Goal: Navigation & Orientation: Find specific page/section

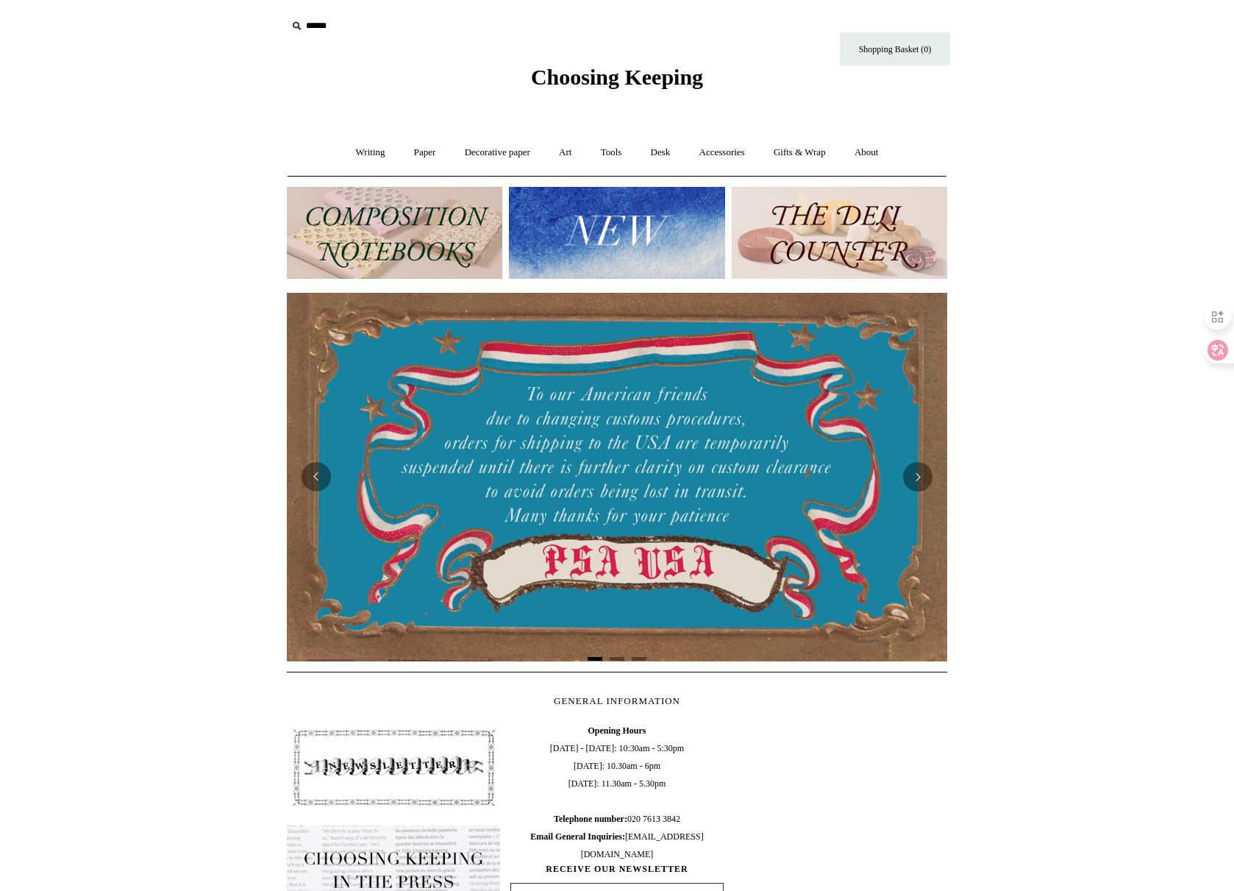
click at [880, 257] on img at bounding box center [839, 233] width 215 height 92
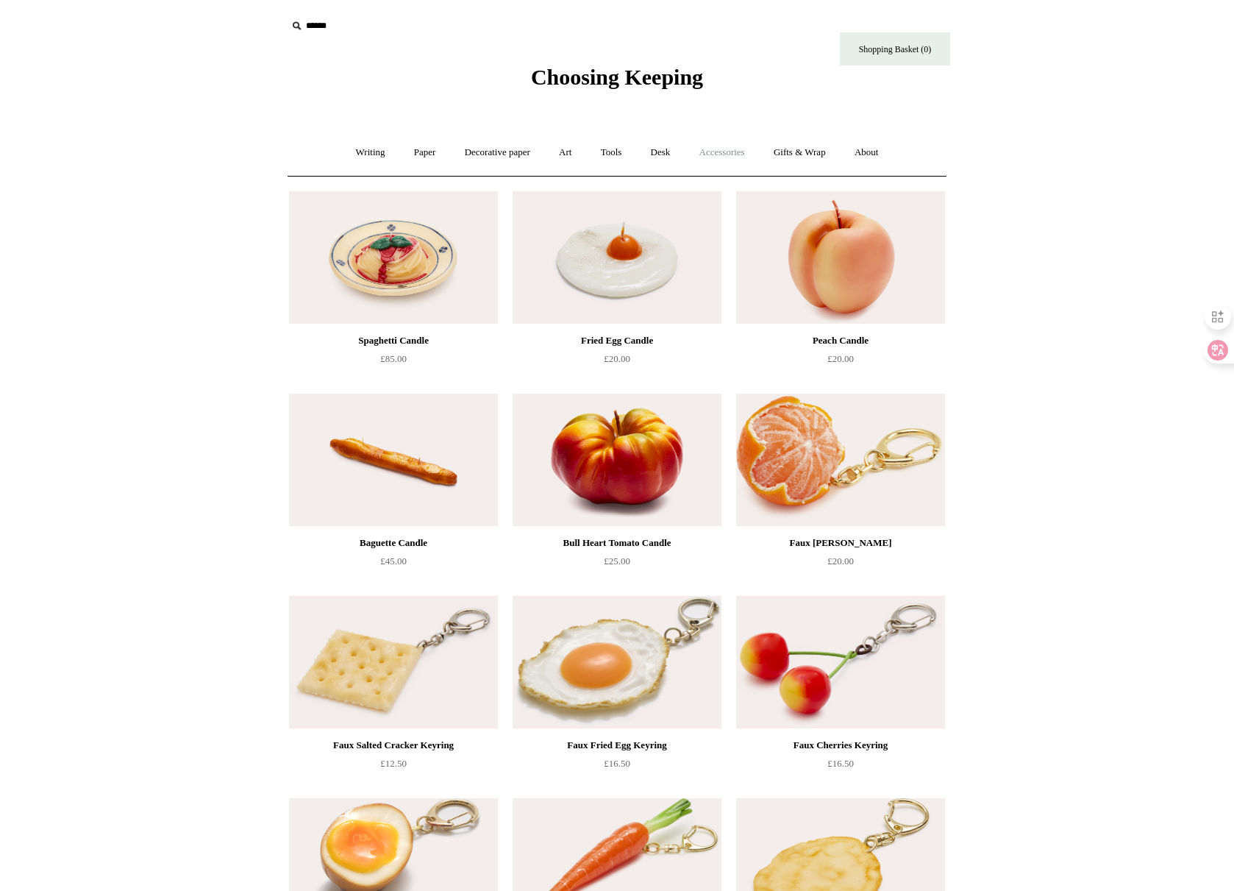
click at [720, 155] on link "Accessories +" at bounding box center [722, 152] width 72 height 39
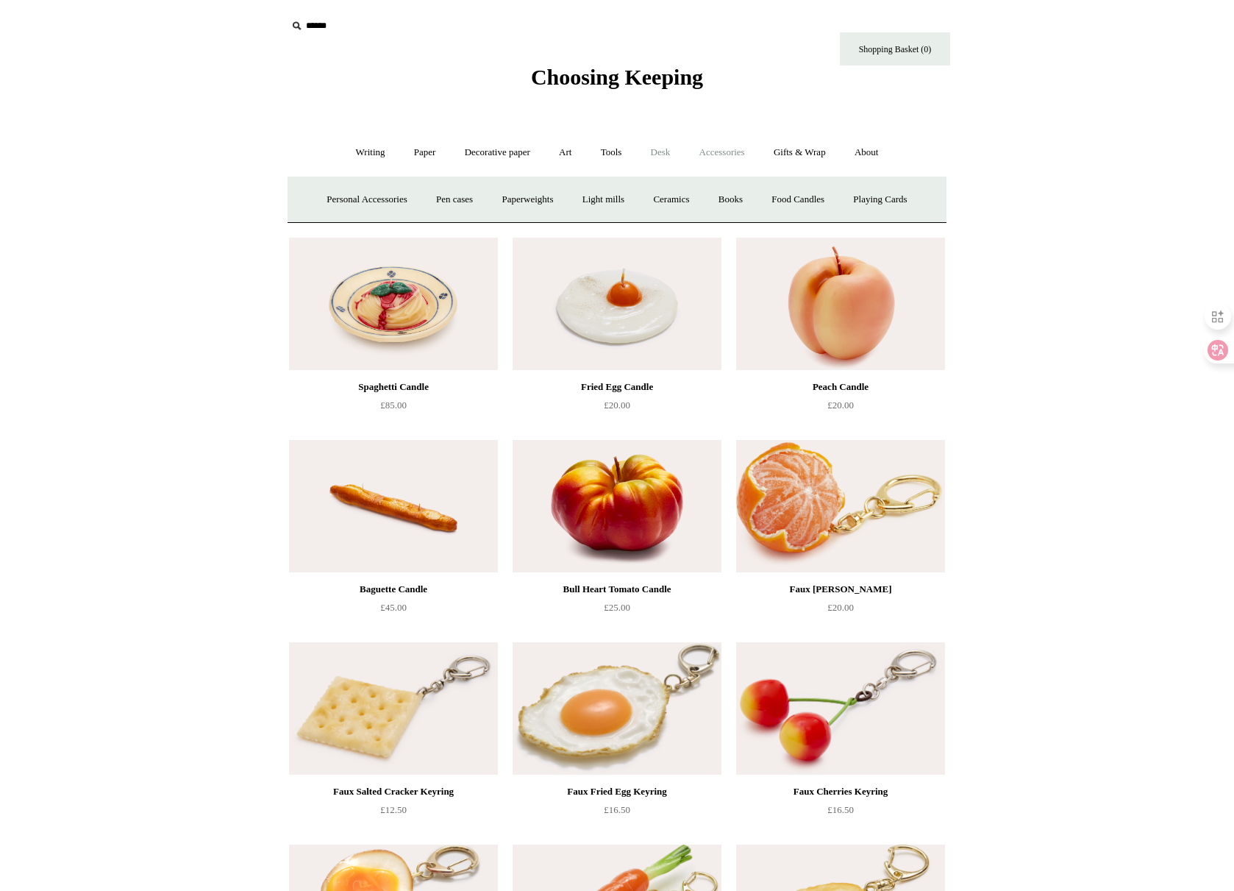
click at [666, 154] on link "Desk +" at bounding box center [661, 152] width 46 height 39
click at [604, 201] on link "Folders" at bounding box center [602, 199] width 55 height 39
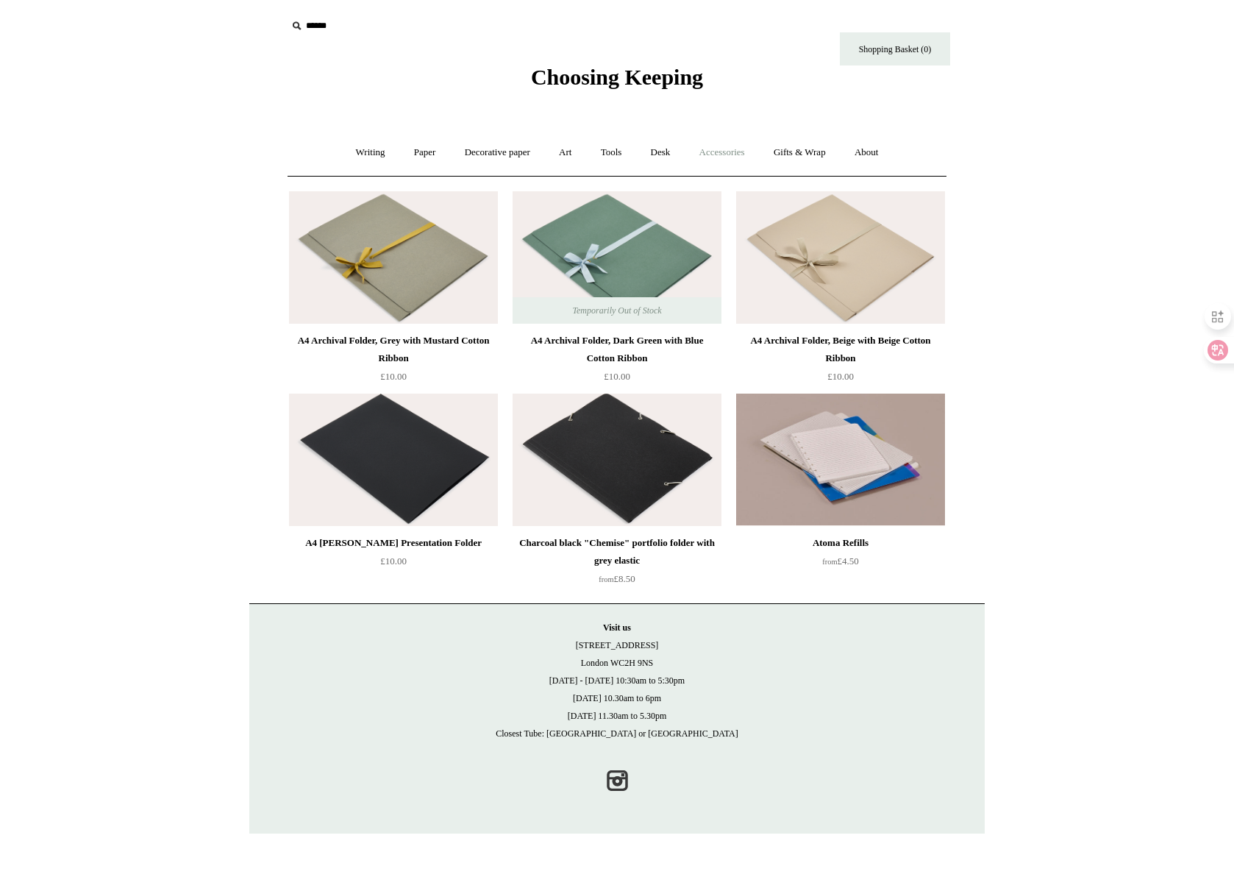
click at [723, 147] on link "Accessories +" at bounding box center [722, 152] width 72 height 39
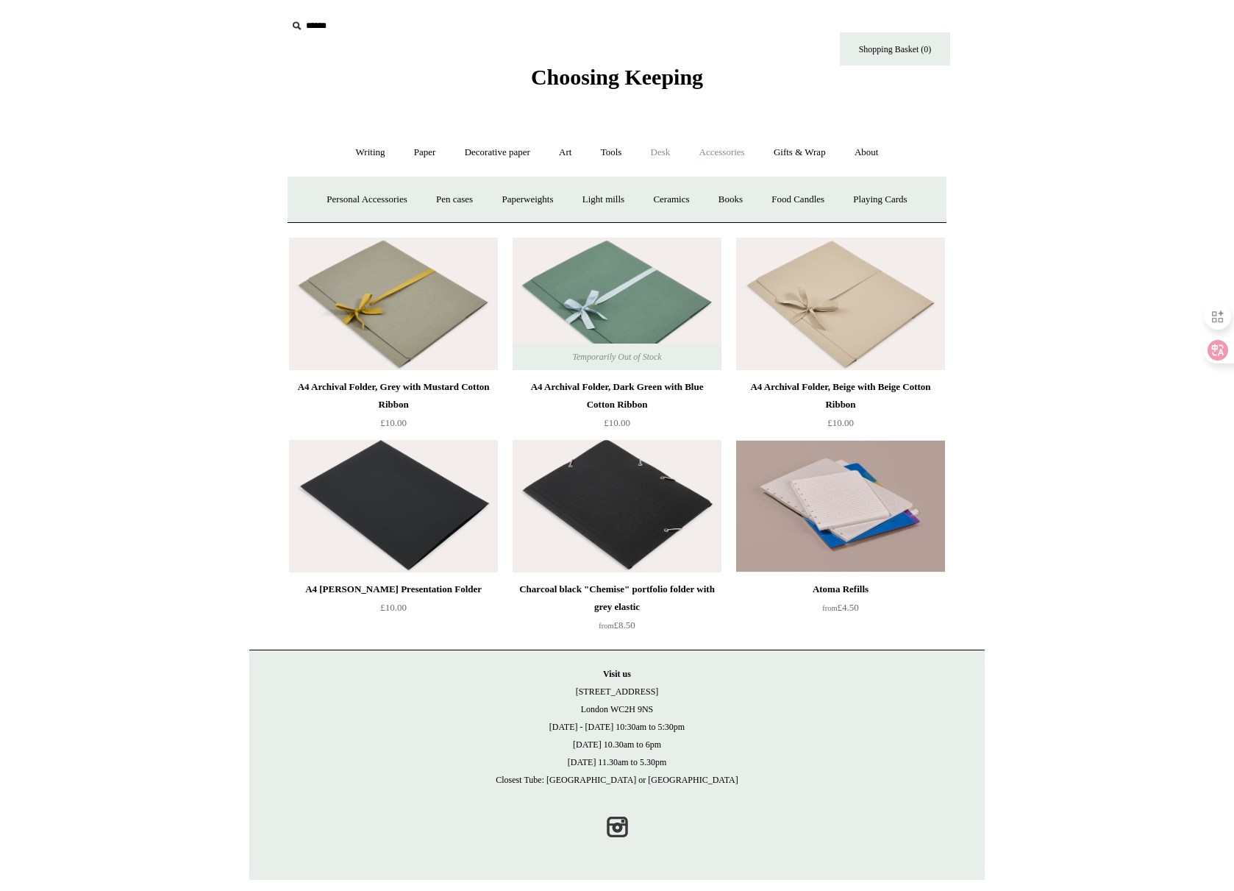
click at [663, 144] on link "Desk +" at bounding box center [661, 152] width 46 height 39
